Goal: Task Accomplishment & Management: Use online tool/utility

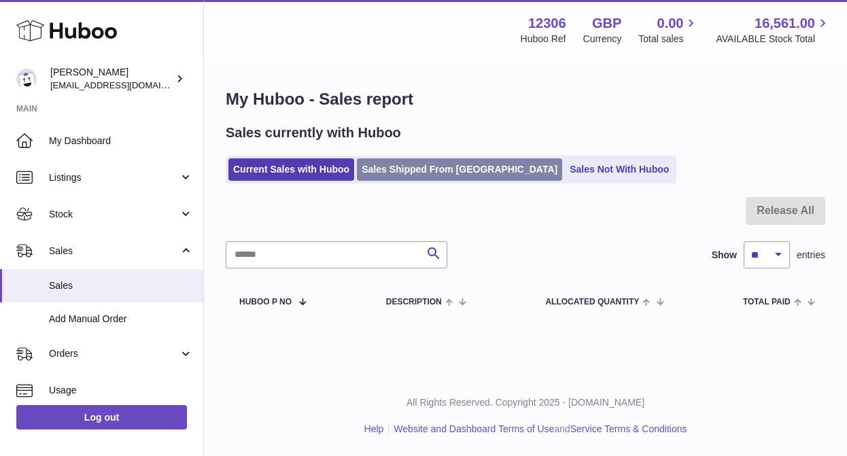
click at [386, 169] on link "Sales Shipped From [GEOGRAPHIC_DATA]" at bounding box center [459, 169] width 205 height 22
click at [427, 176] on link "Sales Shipped From [GEOGRAPHIC_DATA]" at bounding box center [459, 169] width 205 height 22
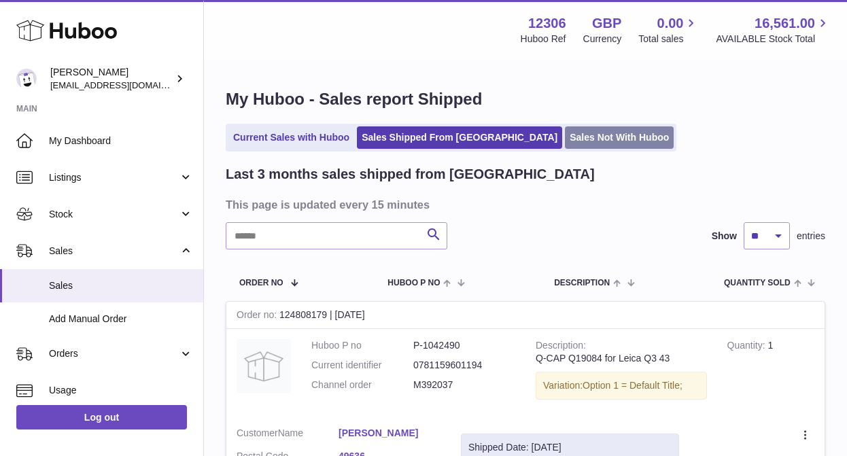
click at [570, 134] on link "Sales Not With Huboo" at bounding box center [619, 138] width 109 height 22
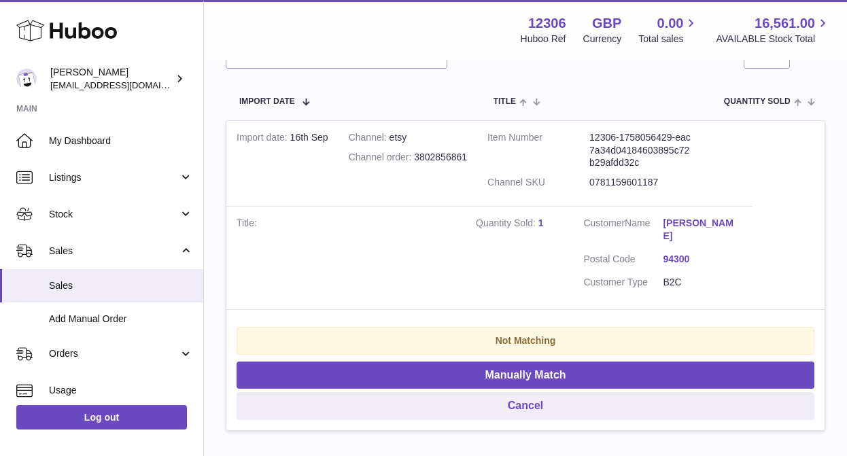
scroll to position [258, 0]
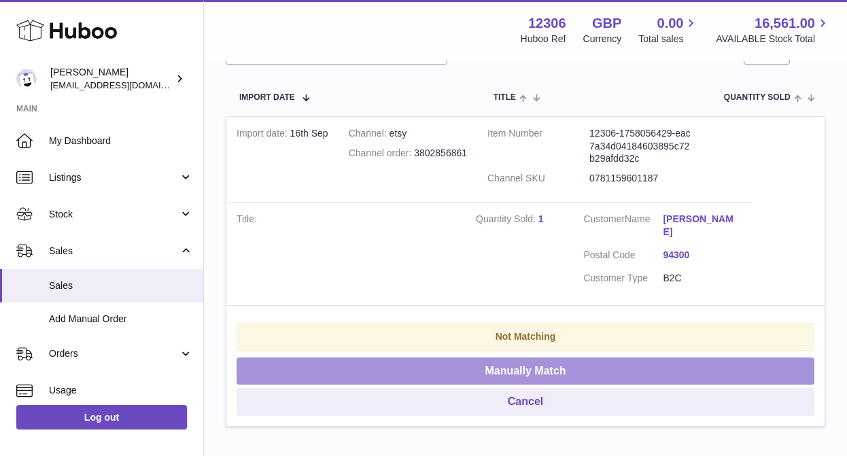
click at [545, 358] on button "Manually Match" at bounding box center [526, 372] width 578 height 28
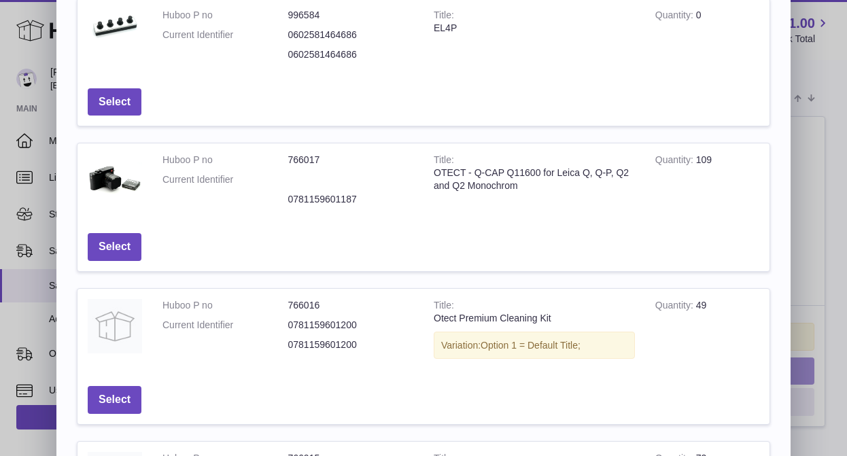
scroll to position [274, 0]
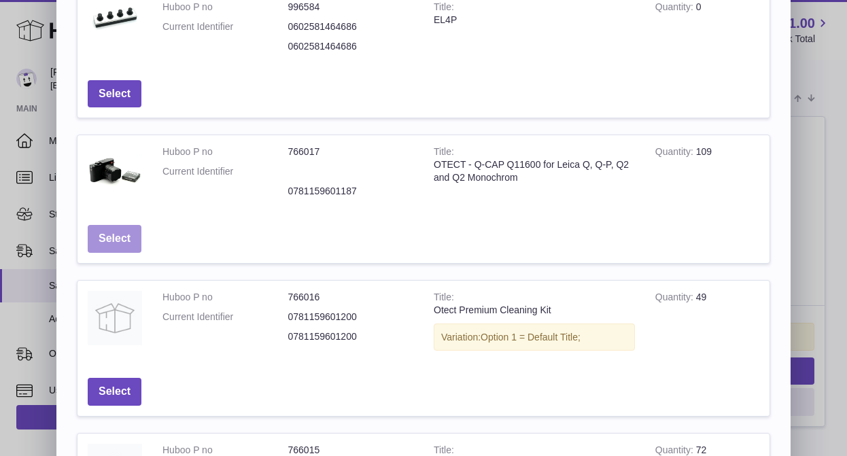
click at [97, 237] on button "Select" at bounding box center [115, 239] width 54 height 28
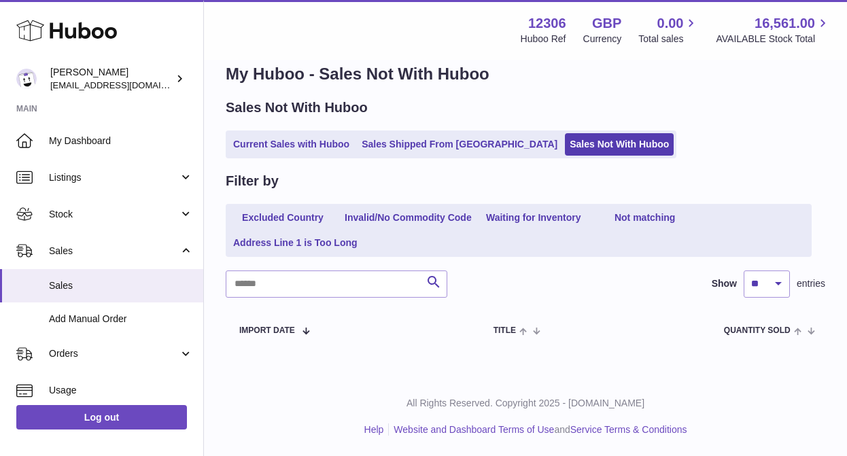
scroll to position [25, 0]
click at [282, 140] on link "Current Sales with Huboo" at bounding box center [292, 144] width 126 height 22
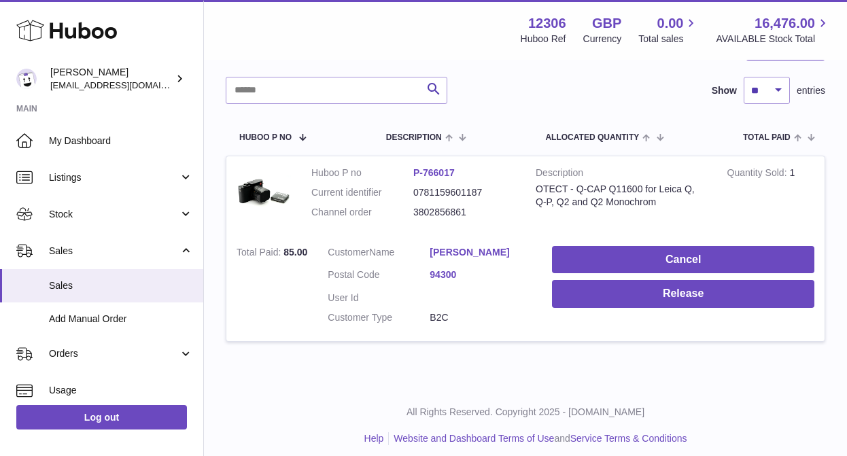
scroll to position [170, 0]
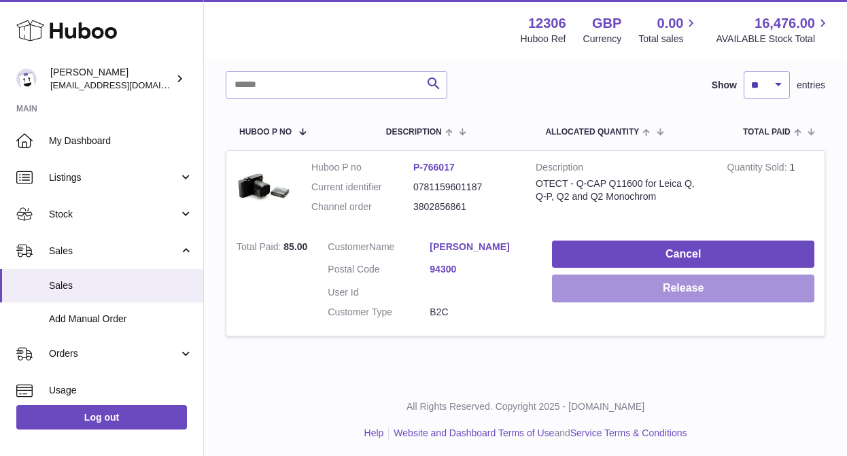
click at [695, 293] on button "Release" at bounding box center [683, 289] width 263 height 28
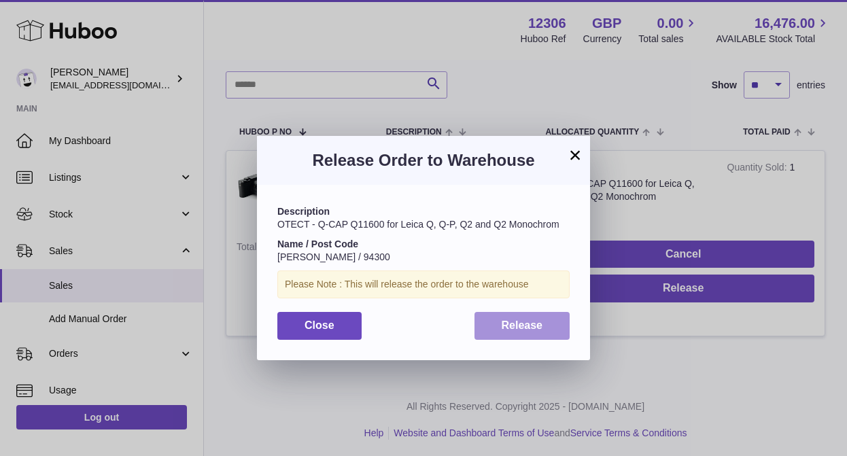
click at [537, 328] on span "Release" at bounding box center [522, 326] width 41 height 12
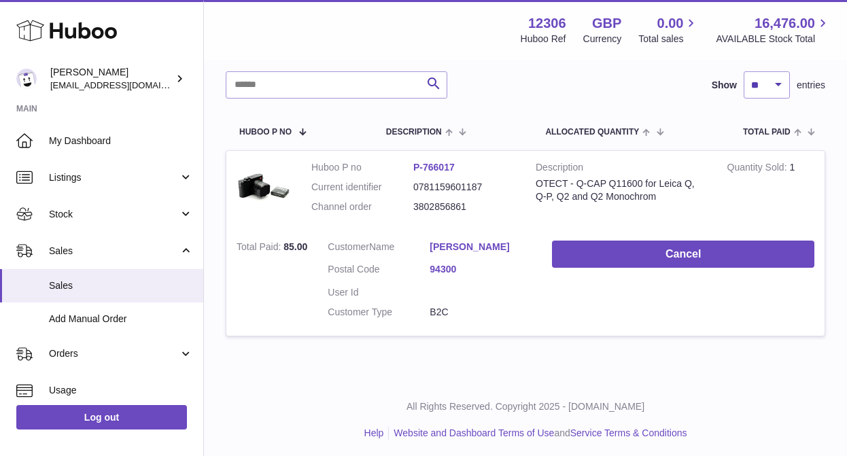
scroll to position [0, 0]
